Goal: Task Accomplishment & Management: Manage account settings

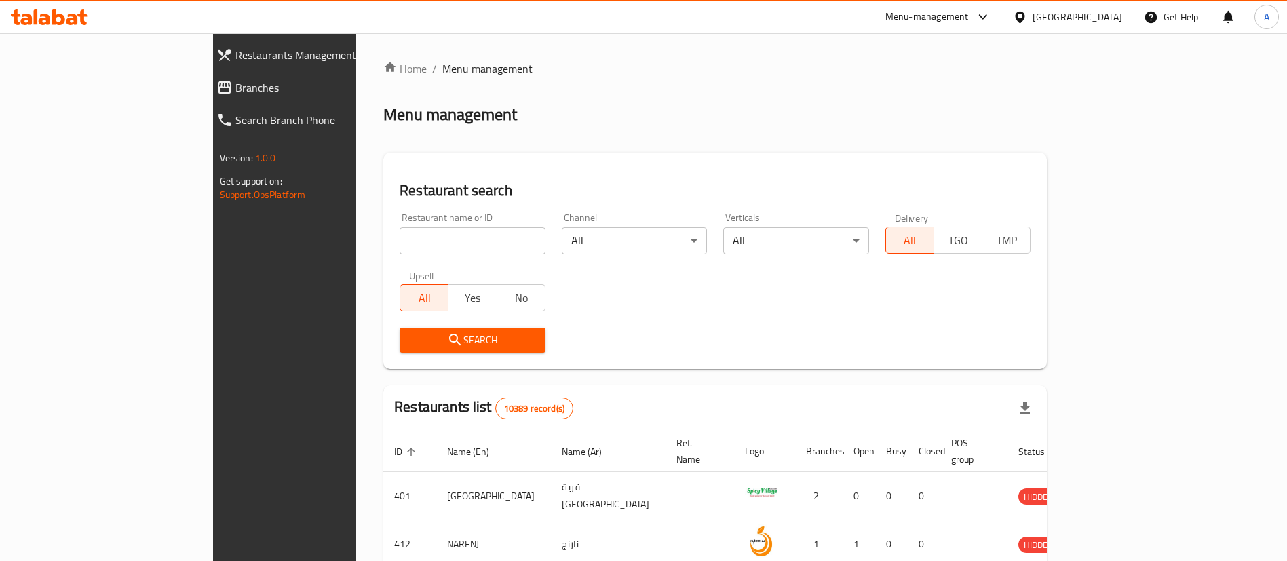
click at [498, 242] on div "Restaurant name or ID Restaurant name or ID" at bounding box center [473, 234] width 162 height 58
click at [457, 243] on input "search" at bounding box center [473, 240] width 146 height 27
paste input "BLOCK 2"
type input "BLOCK 2"
click button "Search" at bounding box center [473, 340] width 146 height 25
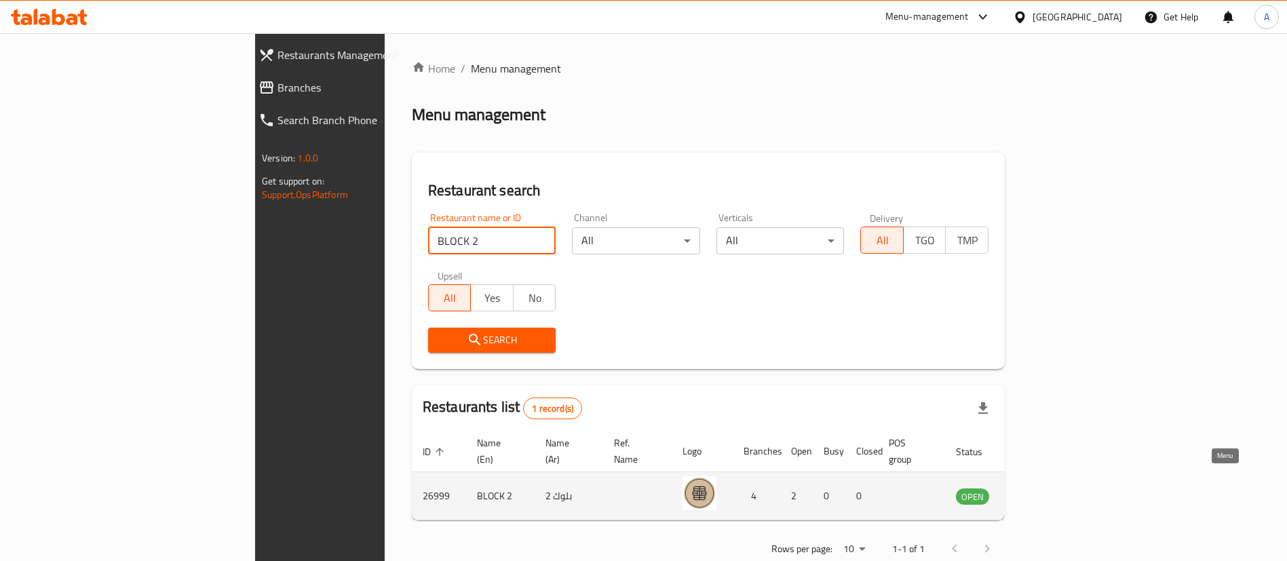
click at [1044, 488] on icon "enhanced table" at bounding box center [1035, 496] width 16 height 16
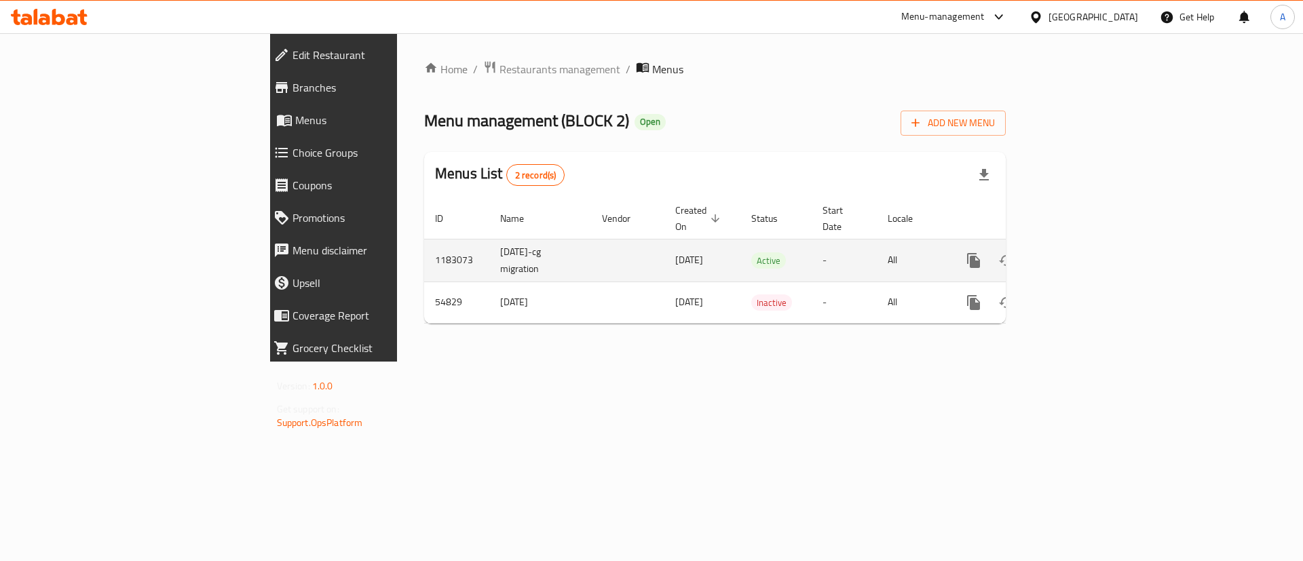
click at [1088, 259] on div "enhanced table" at bounding box center [1022, 260] width 130 height 33
click at [1077, 254] on icon "enhanced table" at bounding box center [1071, 260] width 12 height 12
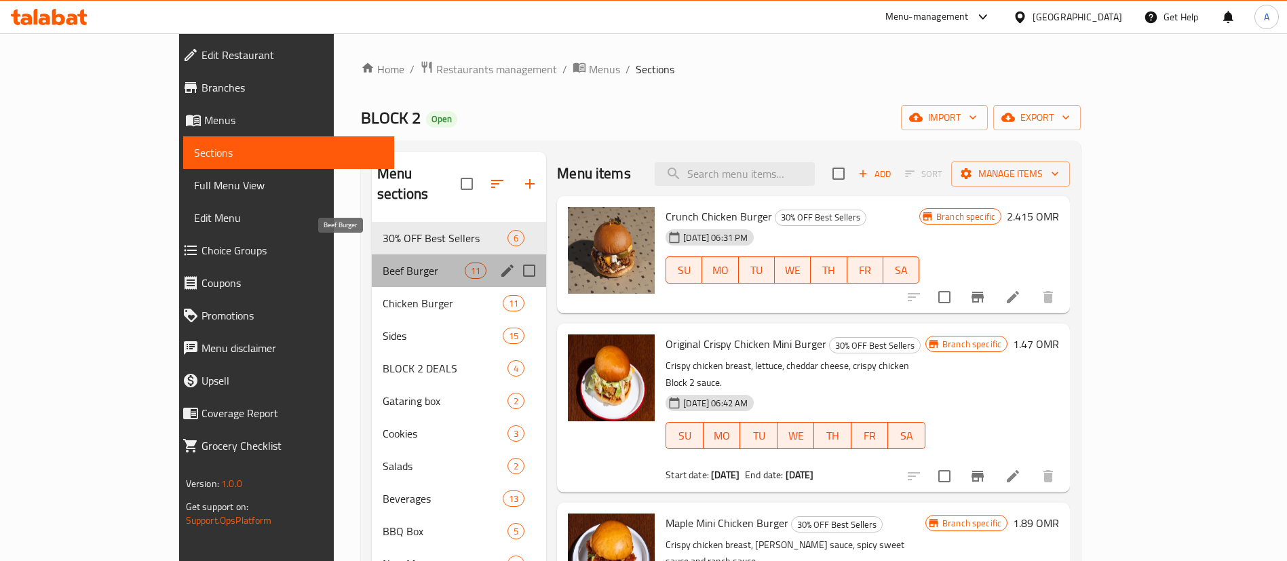
click at [413, 263] on span "Beef Burger" at bounding box center [424, 271] width 82 height 16
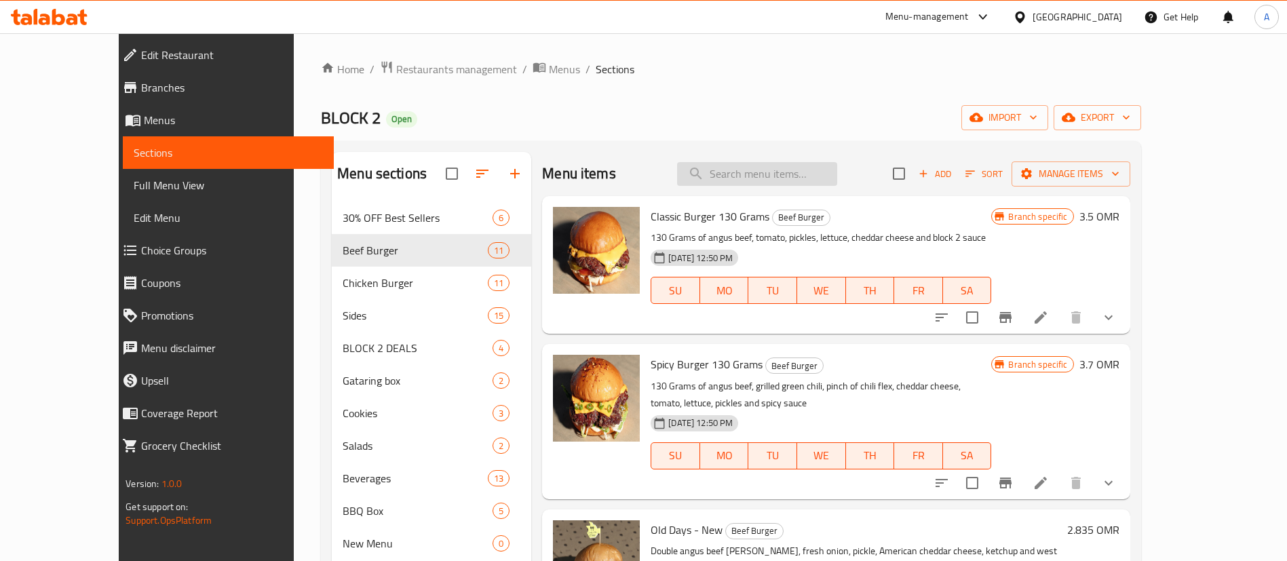
click at [790, 171] on input "search" at bounding box center [757, 174] width 160 height 24
type input "j"
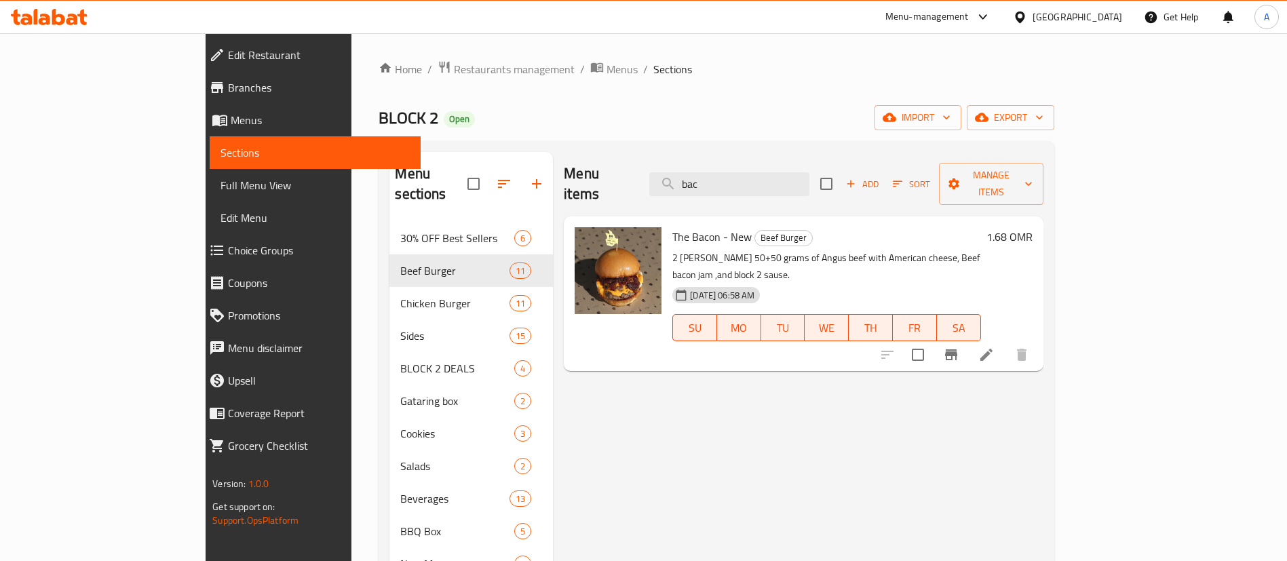
type input "bac"
click at [993, 349] on icon at bounding box center [986, 355] width 12 height 12
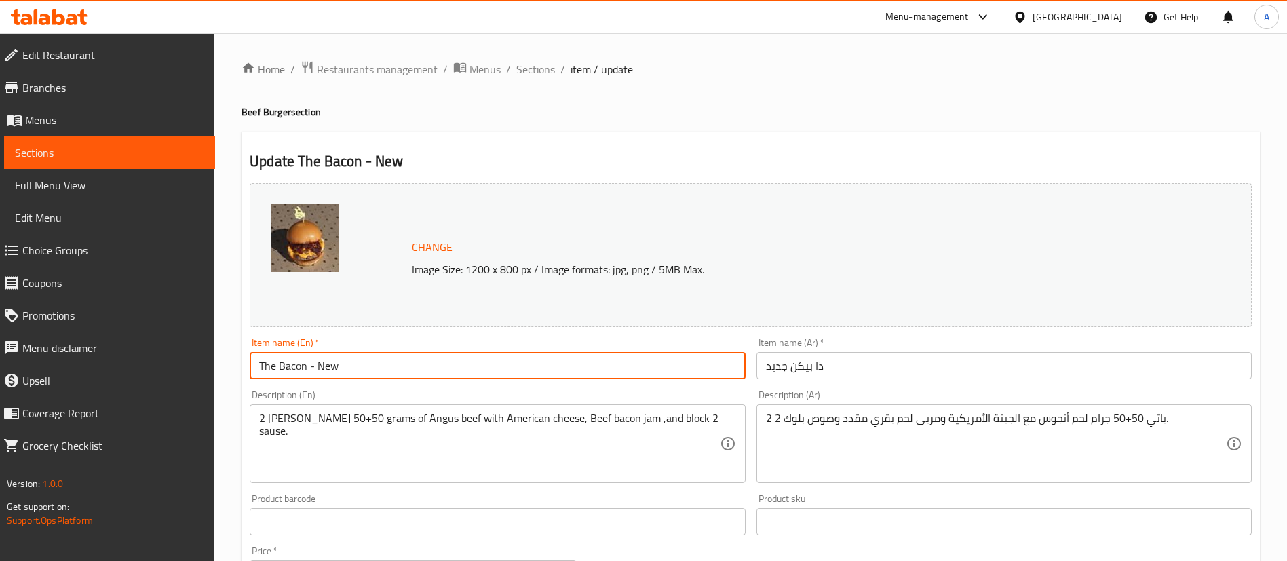
drag, startPoint x: 306, startPoint y: 371, endPoint x: 203, endPoint y: 366, distance: 103.3
click at [203, 366] on div "Edit Restaurant Branches Menus Sections Full Menu View Edit Menu Choice Groups …" at bounding box center [643, 505] width 1287 height 945
paste input "Slider"
type input "The Bacon Slider - New"
click at [824, 369] on input "ذا بيكن جديد" at bounding box center [1004, 365] width 495 height 27
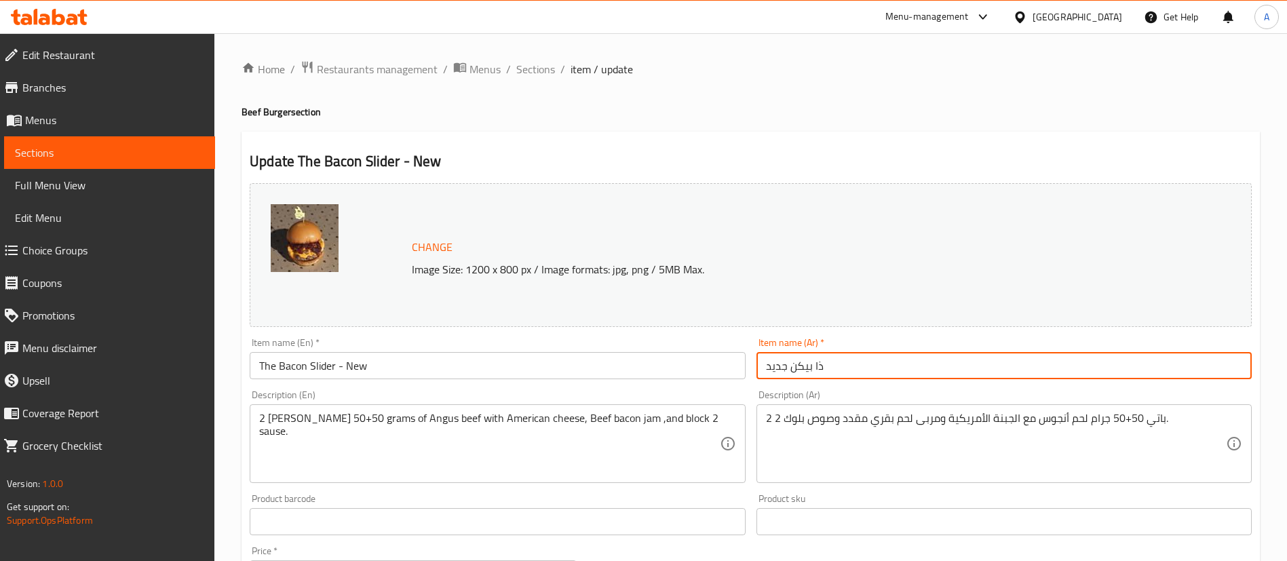
click at [824, 369] on input "ذا بيكن جديد" at bounding box center [1004, 365] width 495 height 27
paste input "لايدر"
type input "ذا بيكن سلايدر"
click at [425, 366] on input "The Bacon Slider - New" at bounding box center [497, 365] width 495 height 27
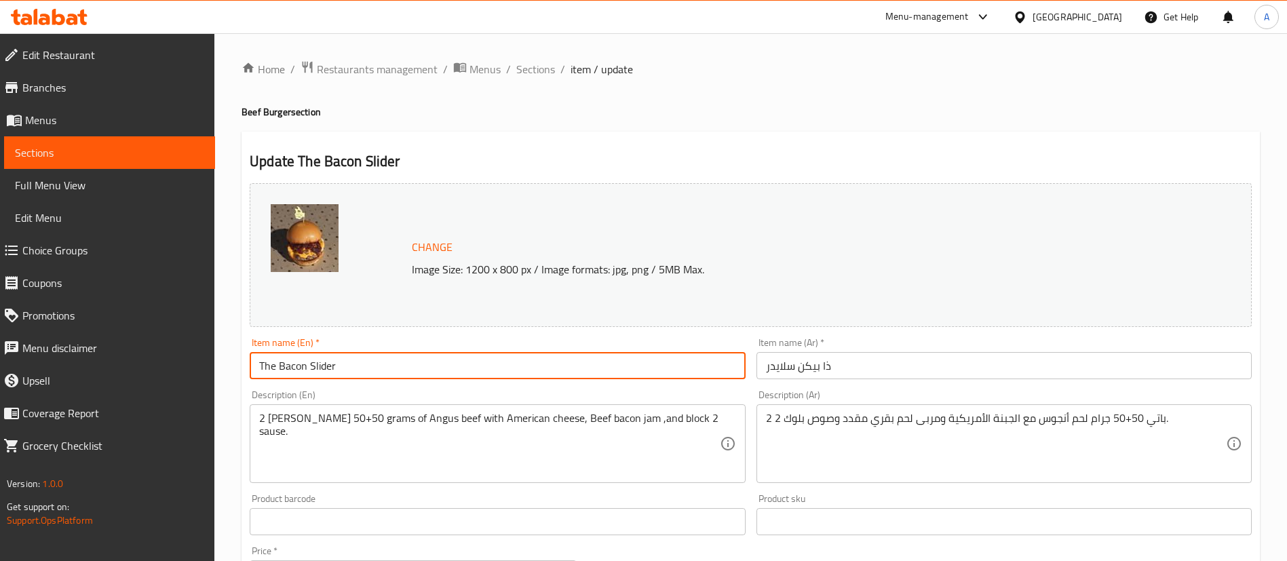
type input "The Bacon Slider"
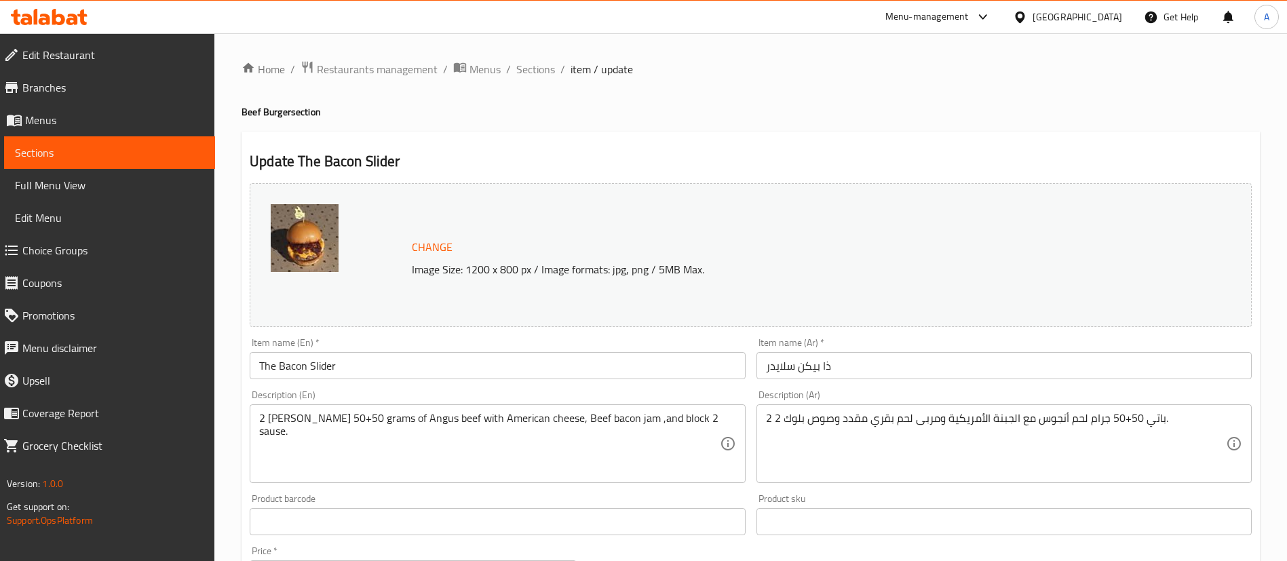
click at [539, 106] on h4 "Beef Burger section" at bounding box center [751, 112] width 1018 height 14
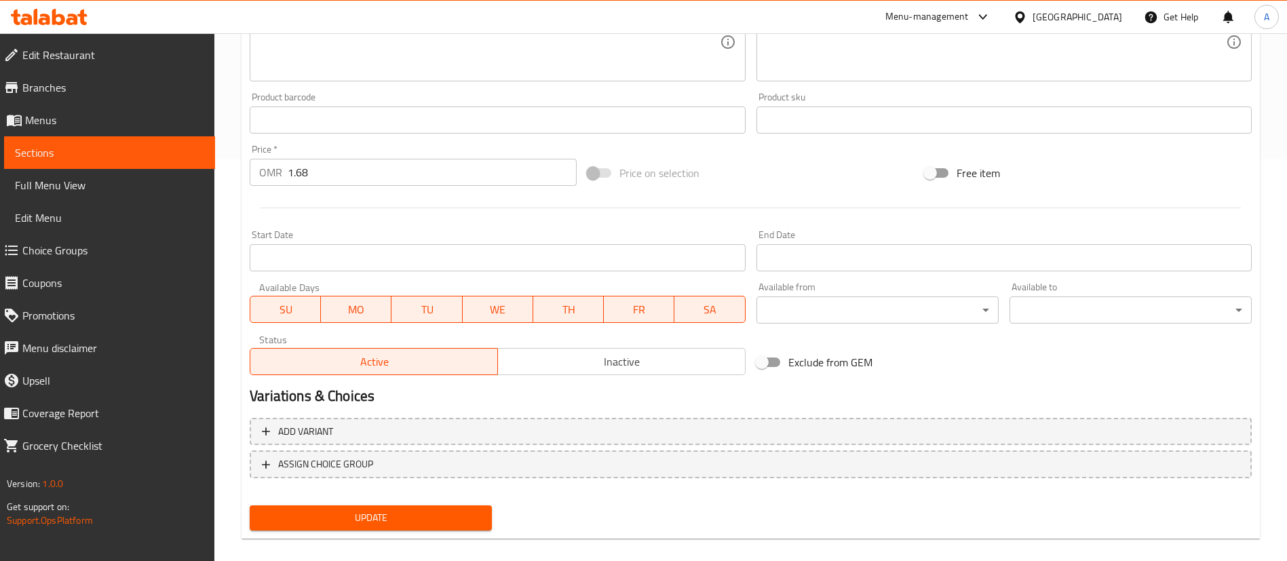
scroll to position [417, 0]
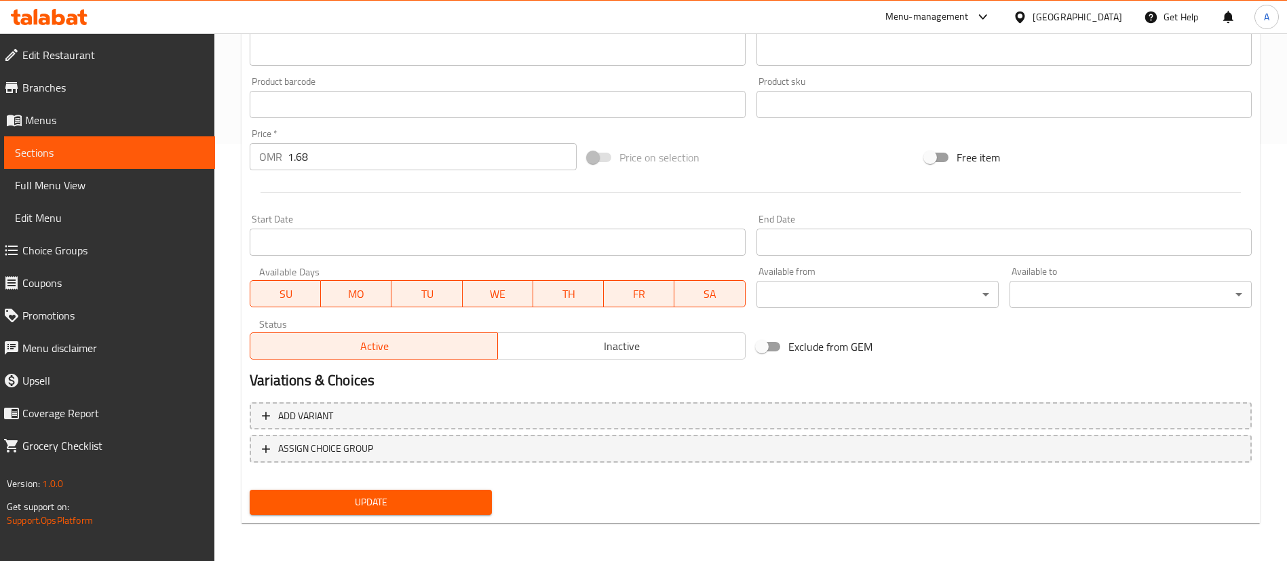
click at [392, 508] on span "Update" at bounding box center [371, 502] width 221 height 17
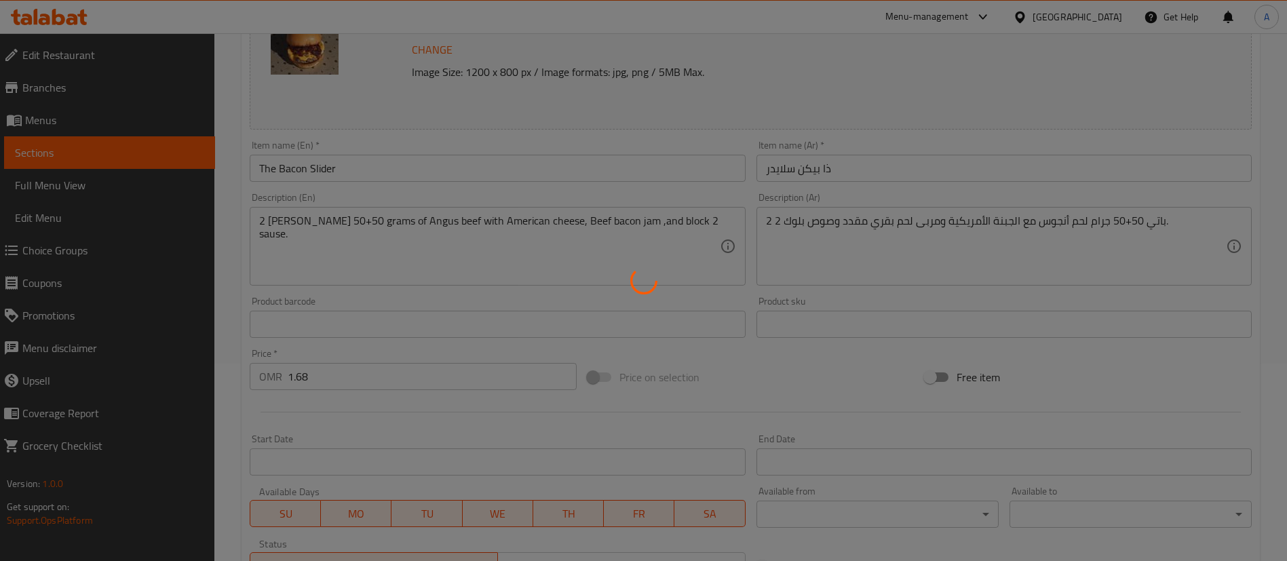
scroll to position [0, 0]
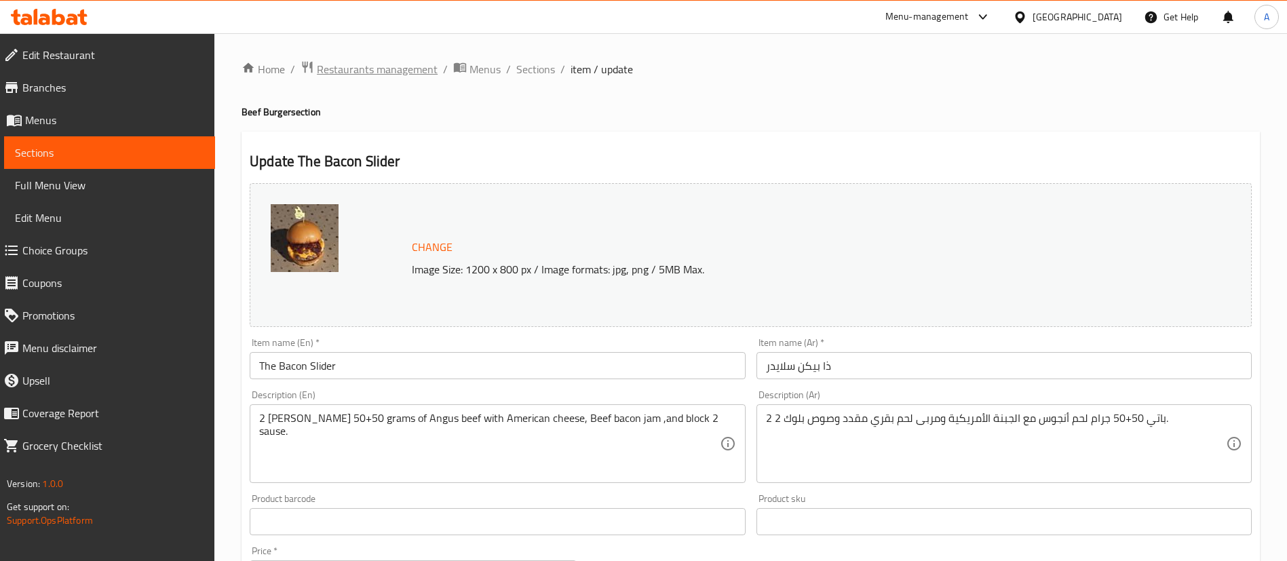
click at [375, 73] on span "Restaurants management" at bounding box center [377, 69] width 121 height 16
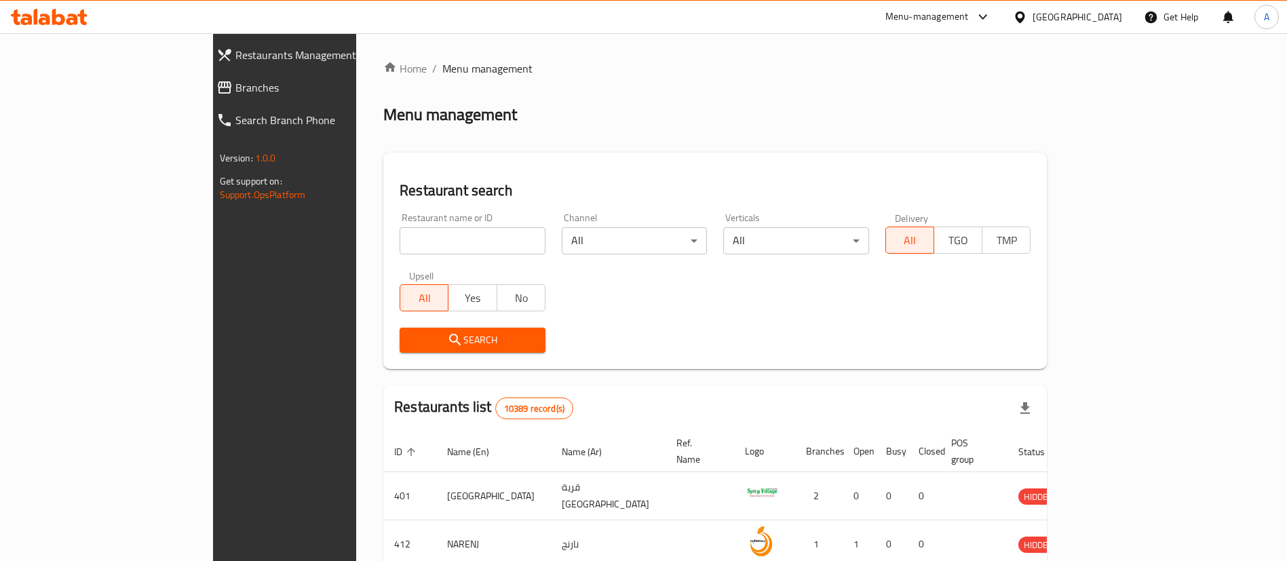
click at [62, 12] on icon at bounding box center [49, 17] width 77 height 16
